Goal: Communication & Community: Ask a question

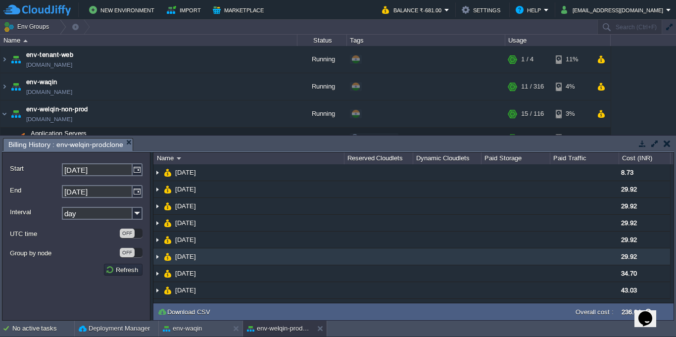
scroll to position [89, 0]
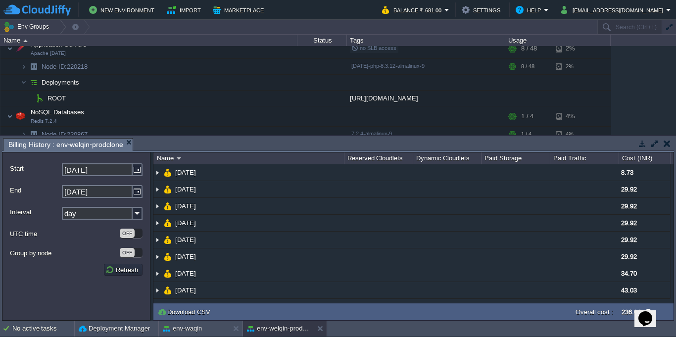
click at [669, 146] on button "button" at bounding box center [667, 143] width 7 height 9
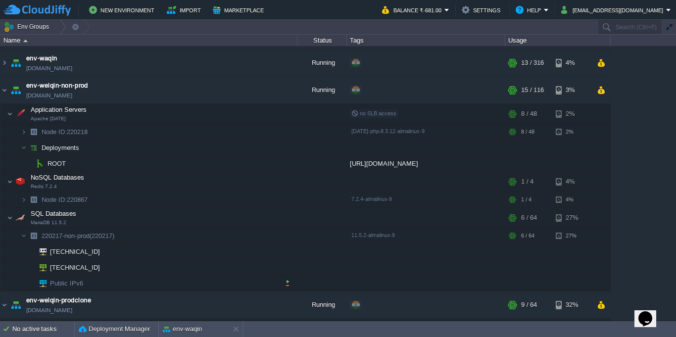
scroll to position [0, 0]
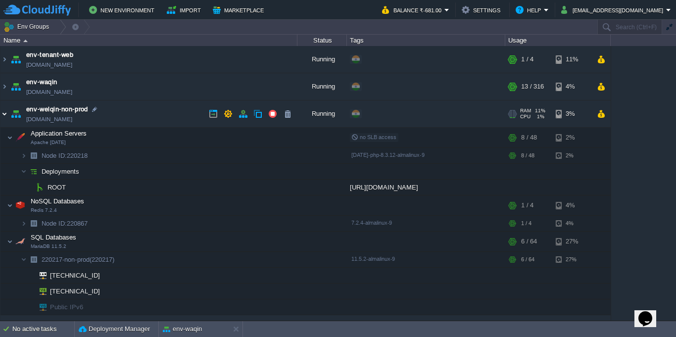
click at [2, 115] on img at bounding box center [4, 114] width 8 height 27
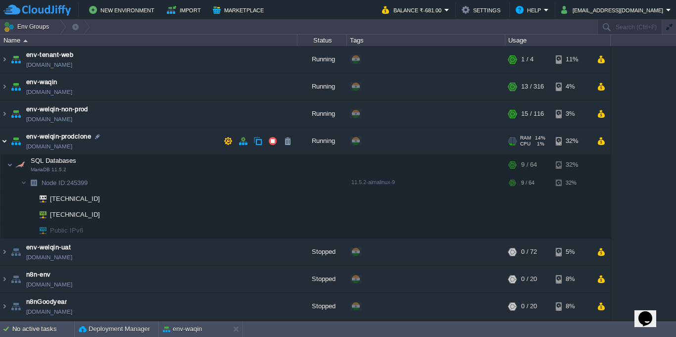
click at [0, 146] on img at bounding box center [4, 141] width 8 height 27
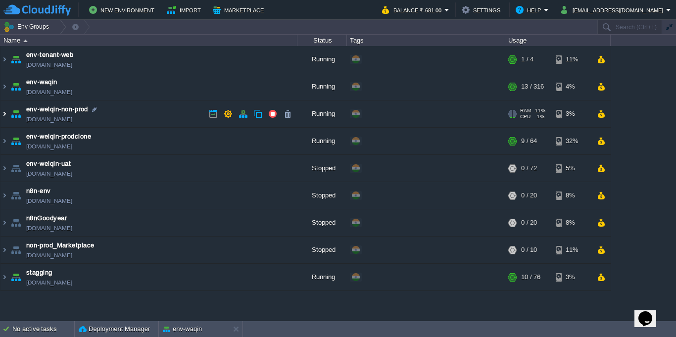
click at [5, 118] on img at bounding box center [4, 114] width 8 height 27
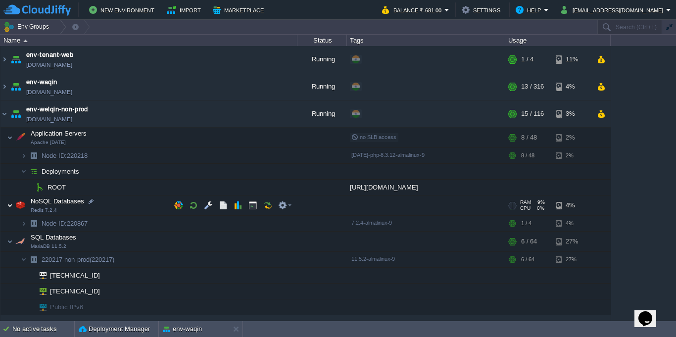
click at [11, 205] on img at bounding box center [10, 206] width 6 height 20
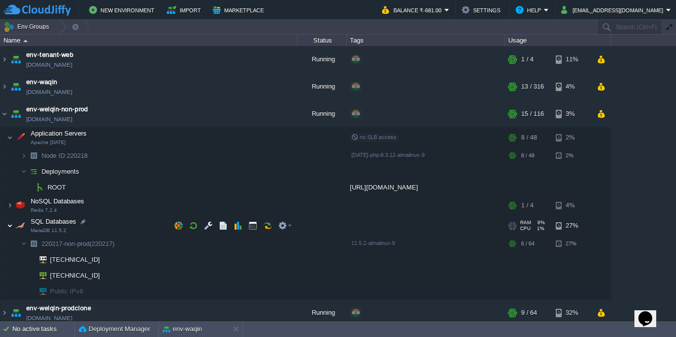
click at [12, 228] on img at bounding box center [10, 226] width 6 height 20
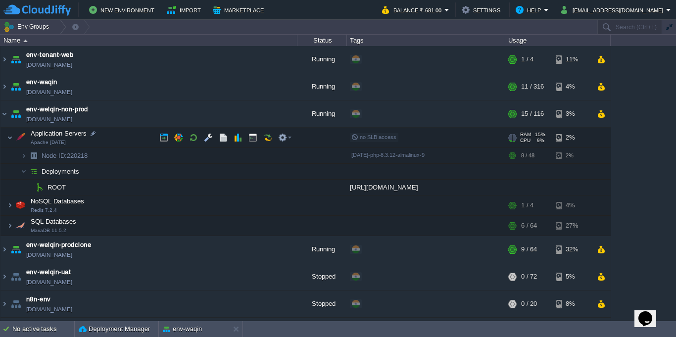
click at [5, 143] on td "Application Servers Apache [DATE]" at bounding box center [148, 138] width 297 height 20
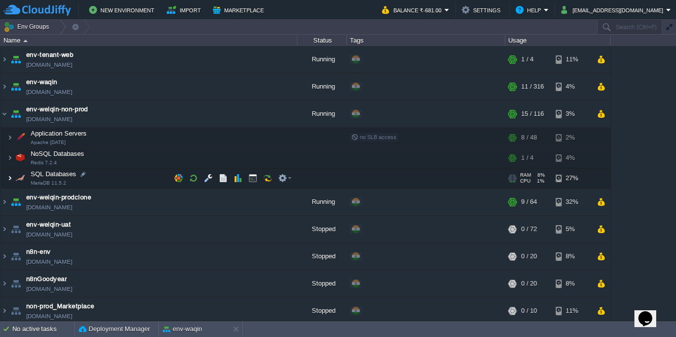
click at [9, 181] on img at bounding box center [10, 178] width 6 height 20
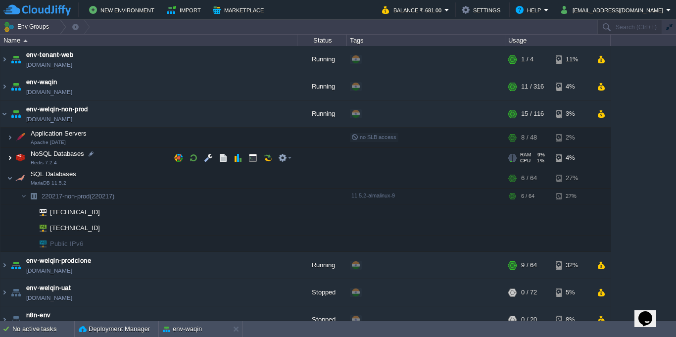
click at [9, 156] on img at bounding box center [10, 158] width 6 height 20
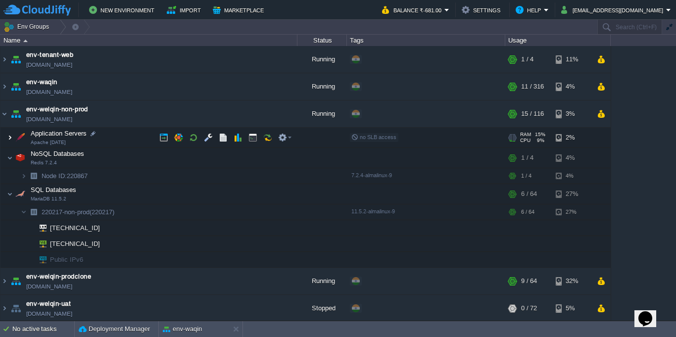
click at [12, 137] on img at bounding box center [10, 138] width 6 height 20
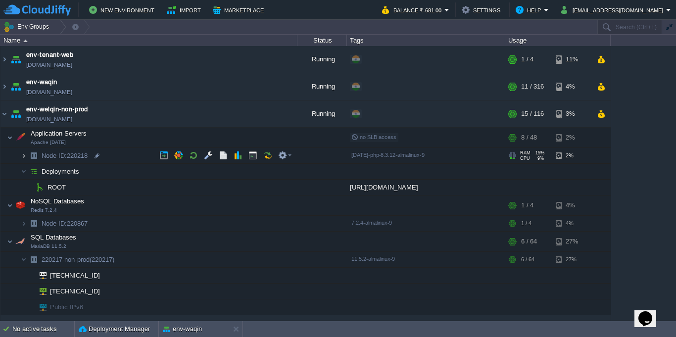
click at [23, 160] on img at bounding box center [24, 155] width 6 height 15
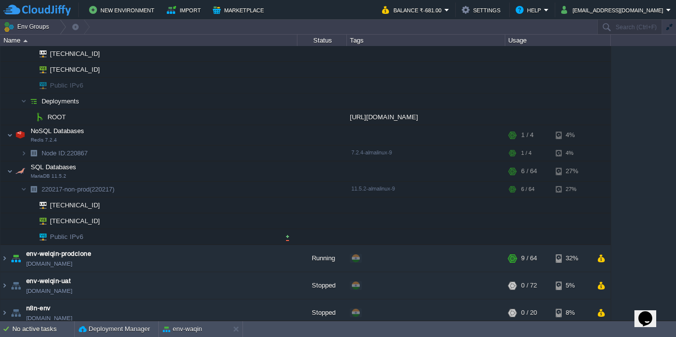
scroll to position [27, 0]
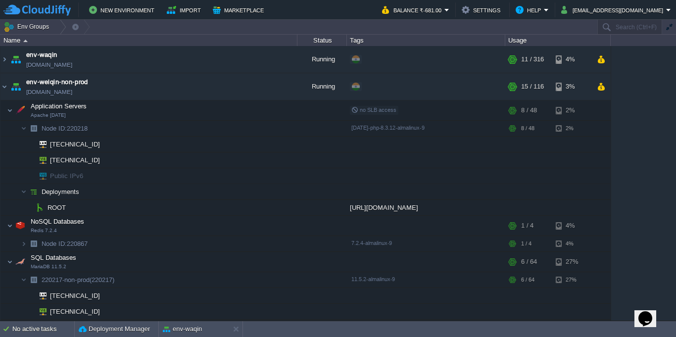
click at [646, 315] on icon "Chat widget" at bounding box center [646, 318] width 14 height 15
click at [568, 311] on div "We are live and ready to chat with you now. How can we help you? New Conversati…" at bounding box center [579, 337] width 165 height 52
click at [579, 337] on p "New Conversation" at bounding box center [579, 341] width 165 height 9
type input "919720361880"
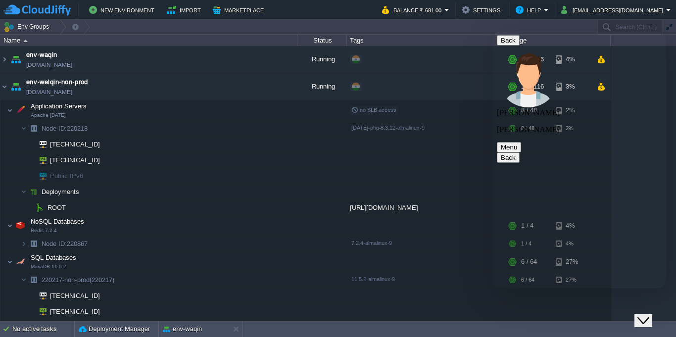
type textarea "hi"
type textarea "is that invoice issue resolved?"
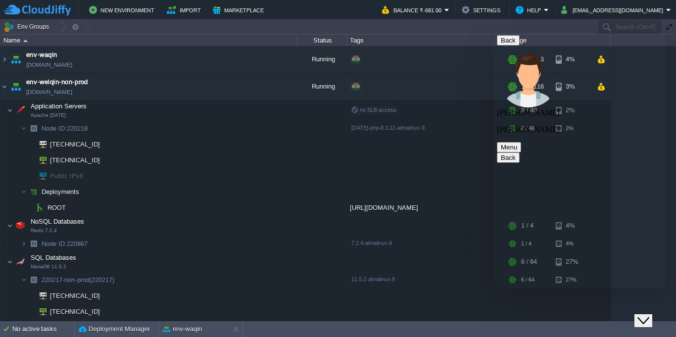
type textarea "ok"
